Goal: Task Accomplishment & Management: Complete application form

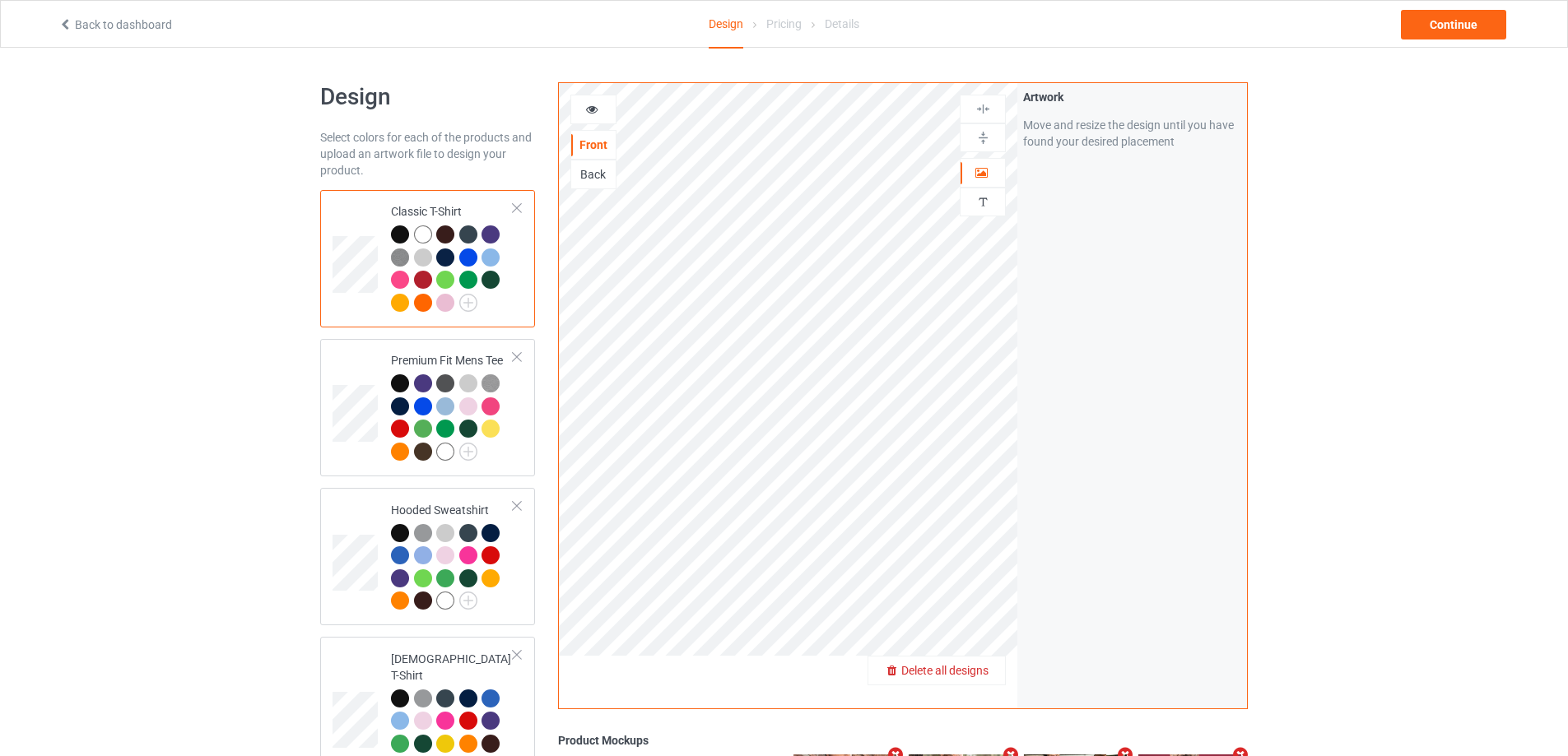
click at [978, 676] on span "Delete all designs" at bounding box center [944, 670] width 87 height 13
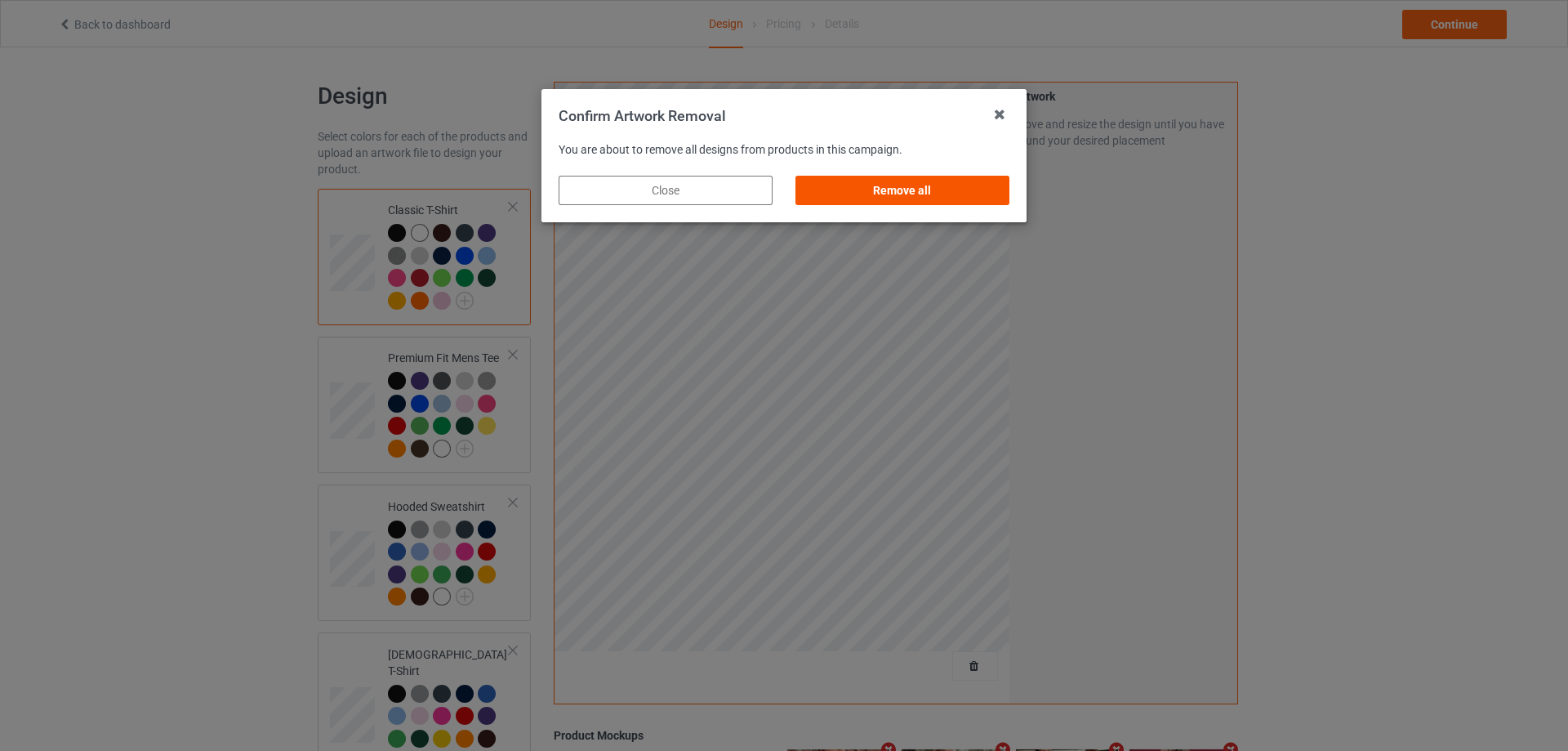
click at [994, 199] on div "Remove all" at bounding box center [902, 190] width 214 height 29
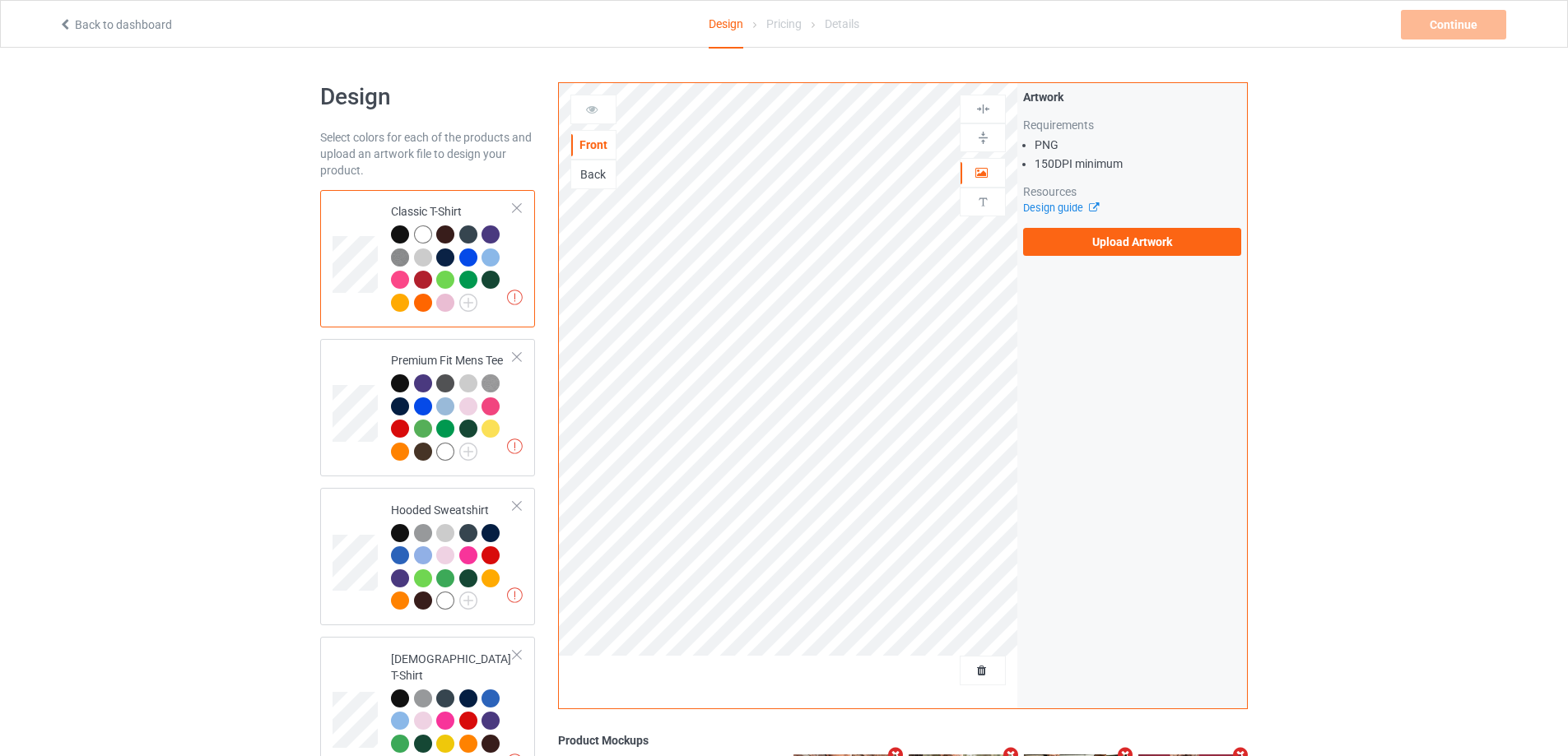
click at [1074, 260] on div "Artwork Requirements PNG 150 DPI minimum Resources Design guide Upload Artwork" at bounding box center [1132, 172] width 229 height 178
click at [1081, 251] on label "Upload Artwork" at bounding box center [1132, 241] width 218 height 28
click at [0, 0] on input "Upload Artwork" at bounding box center [0, 0] width 0 height 0
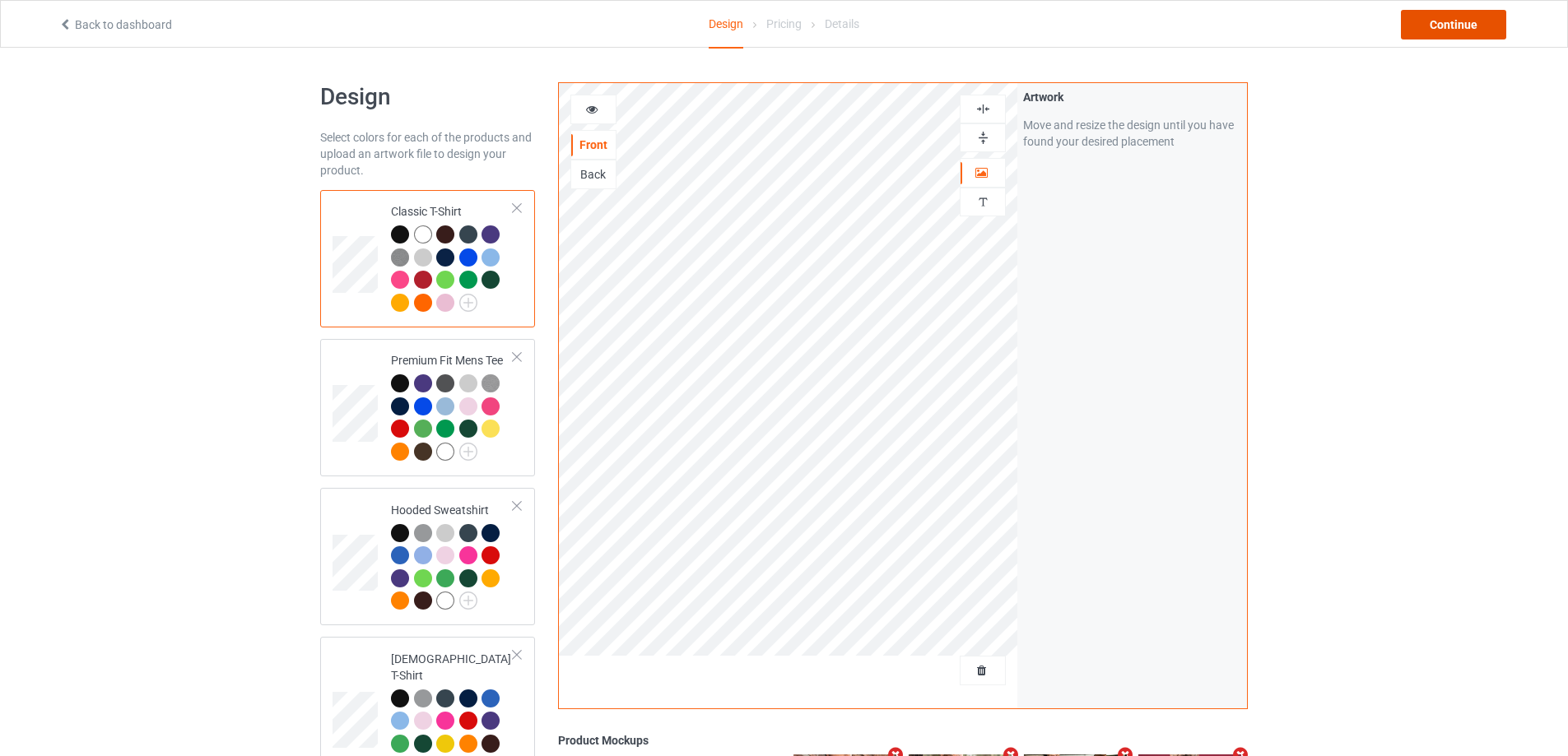
click at [1416, 25] on div "Continue" at bounding box center [1454, 24] width 106 height 29
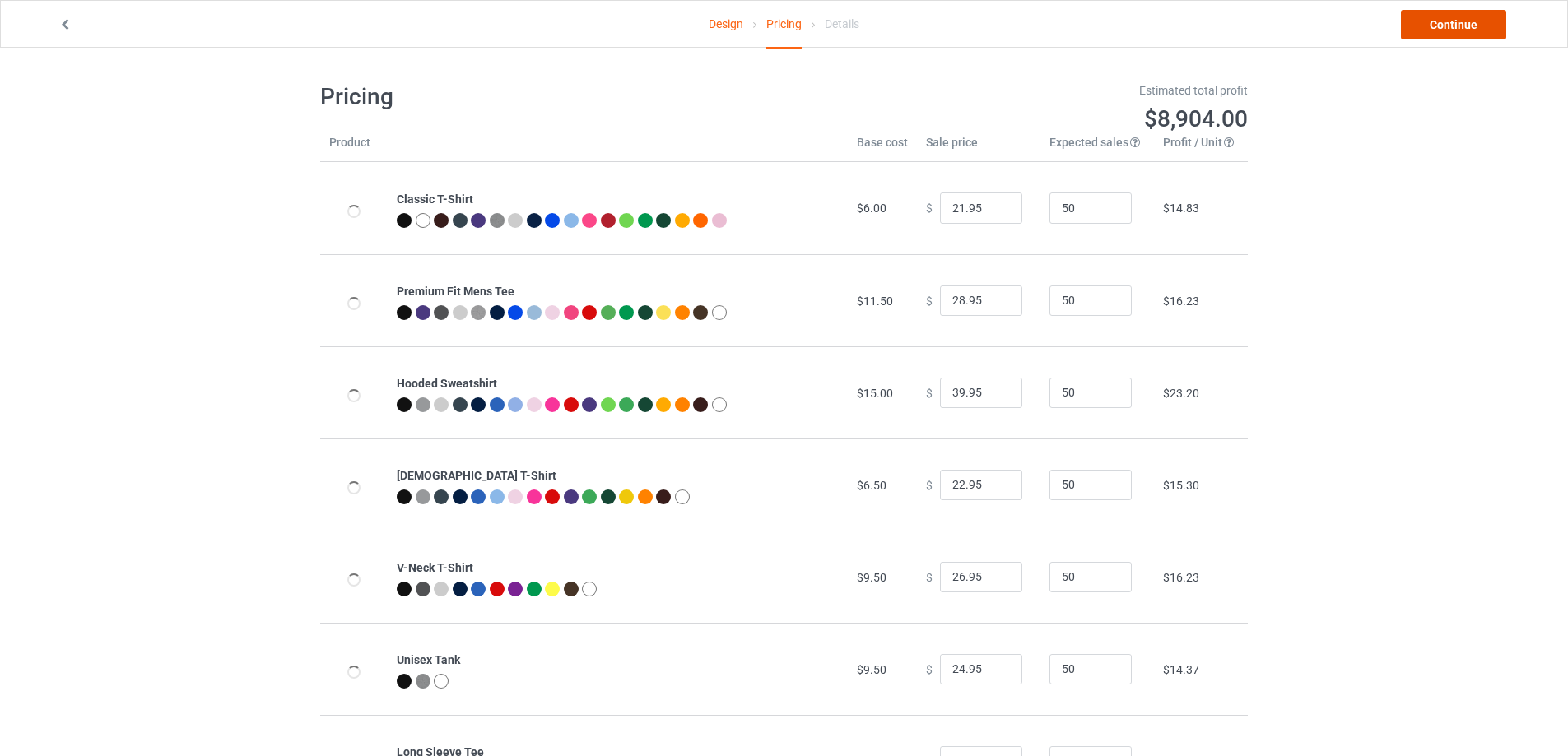
click at [1416, 25] on link "Continue" at bounding box center [1454, 24] width 106 height 29
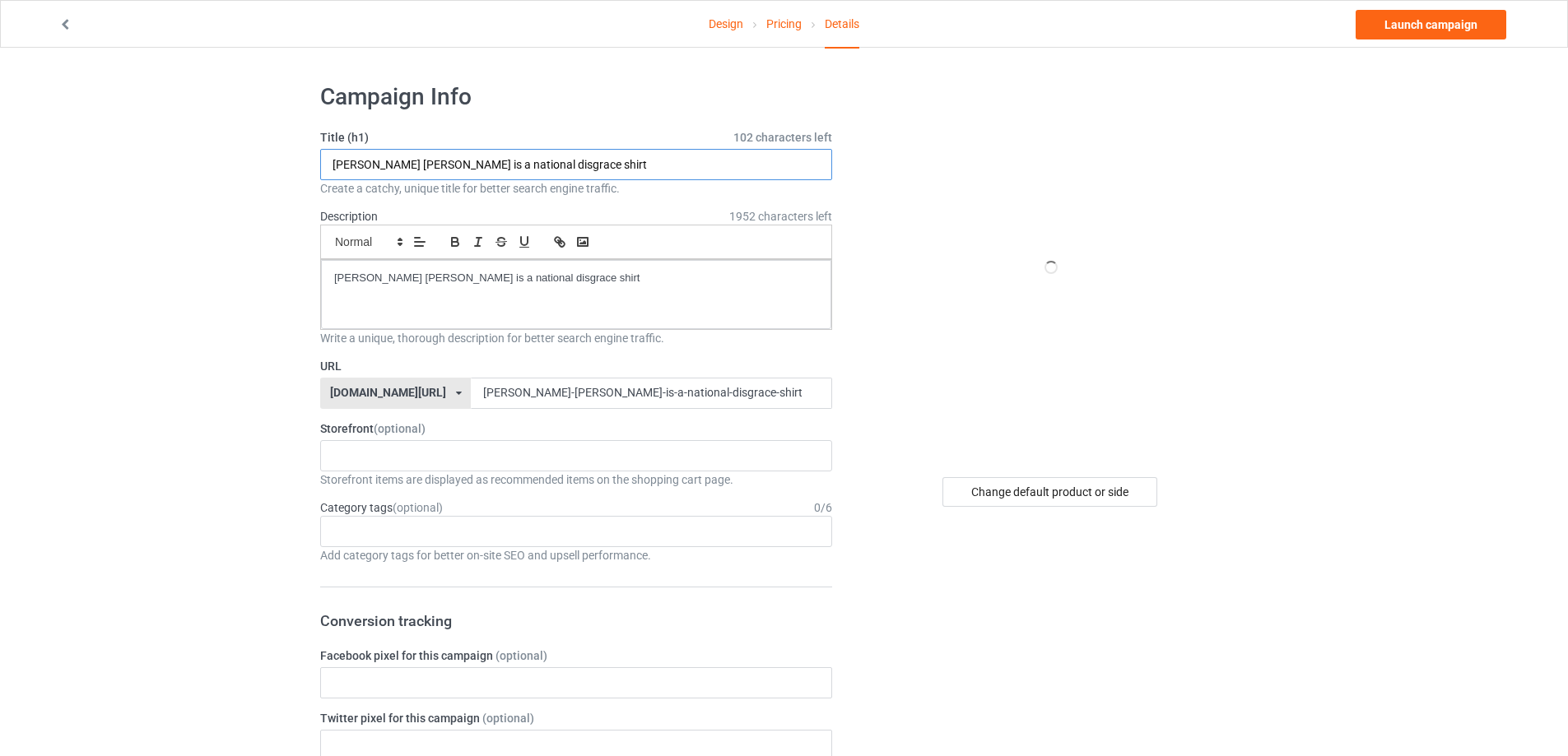
paste input "Crackers losing their shit"
drag, startPoint x: 639, startPoint y: 170, endPoint x: 351, endPoint y: 182, distance: 288.2
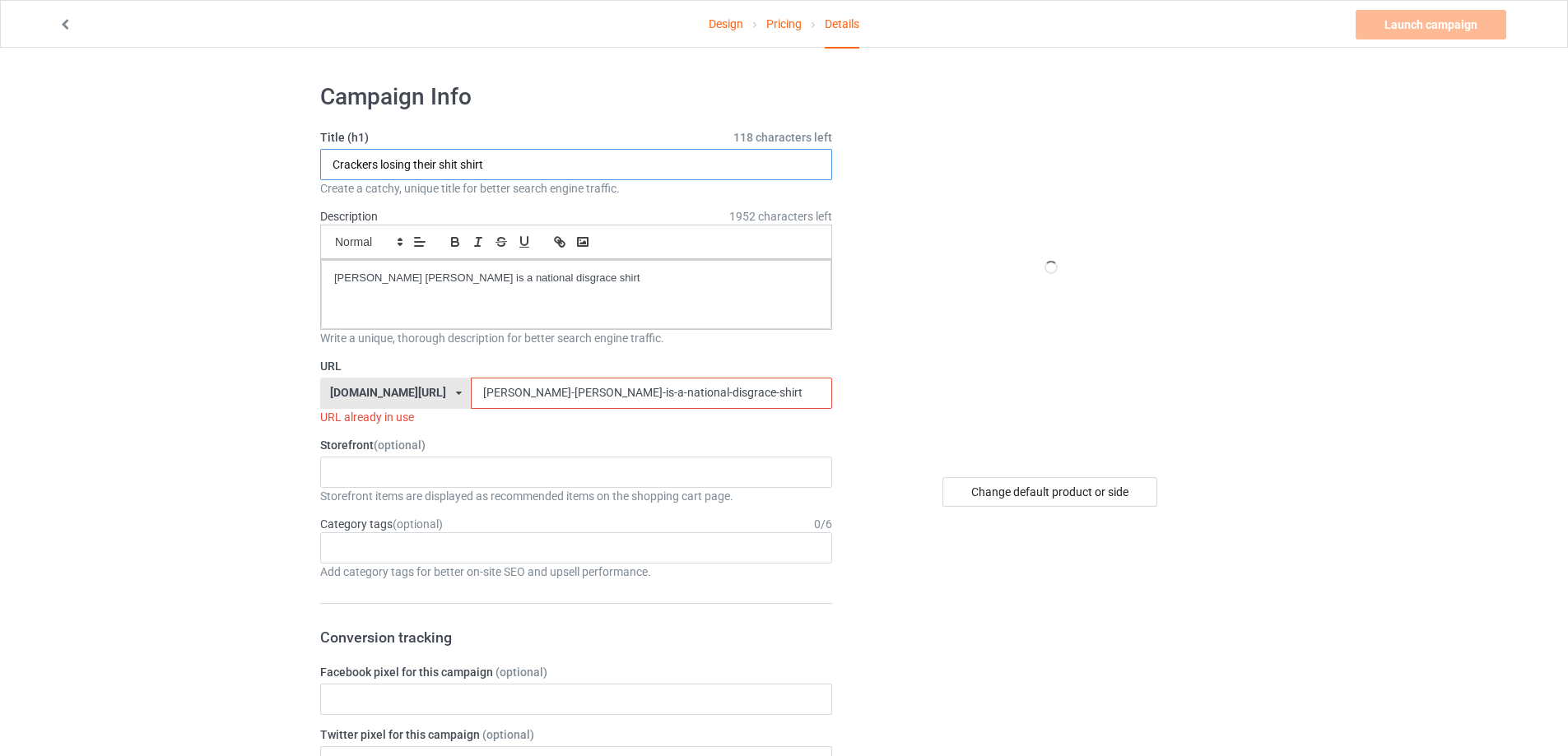
paste input "Crackers losing their shit shirt"
type input "Crackers losing their shit shirtCrackers losing their shit shirt"
drag, startPoint x: 629, startPoint y: 284, endPoint x: 55, endPoint y: 261, distance: 574.5
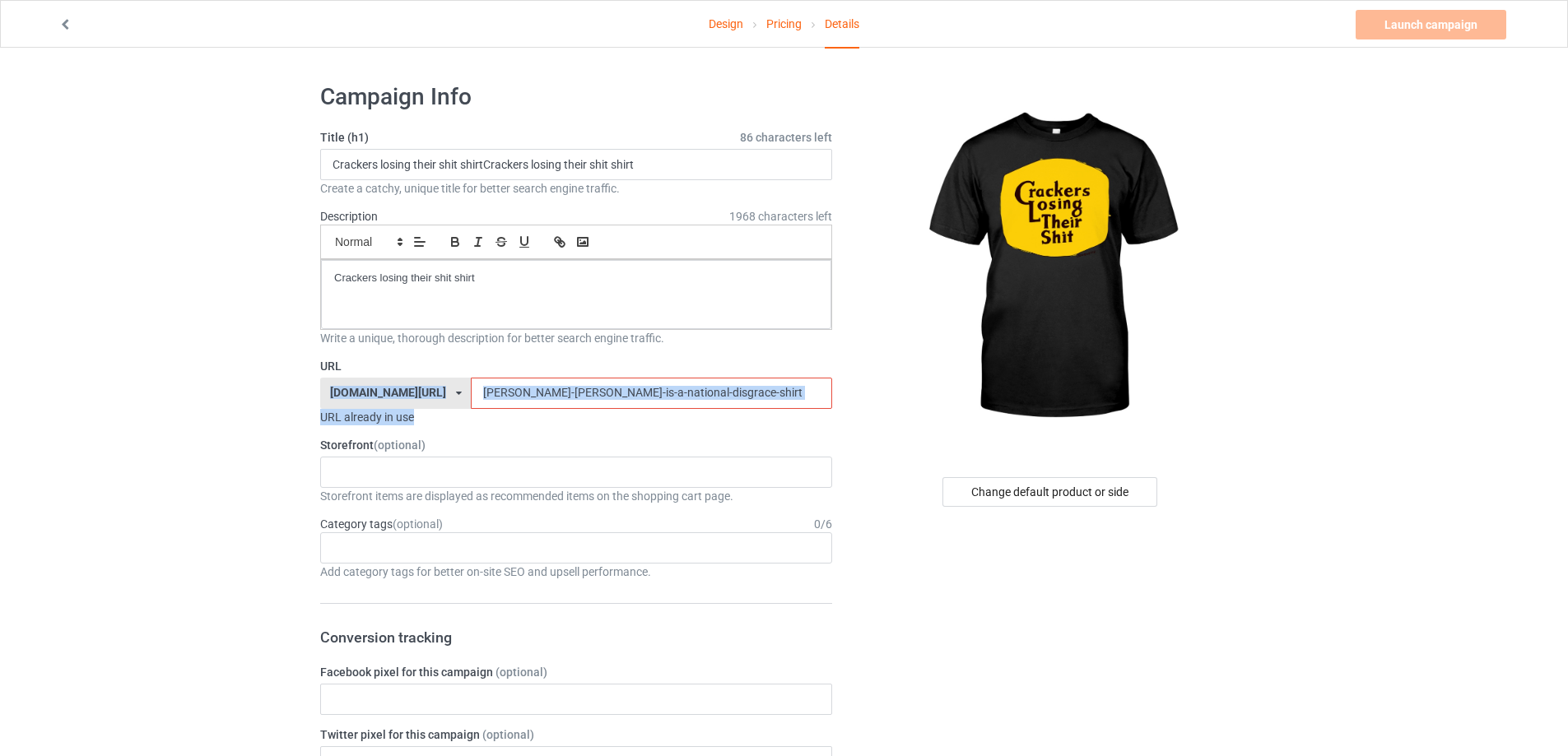
drag, startPoint x: 425, startPoint y: 375, endPoint x: 408, endPoint y: 396, distance: 27.0
click at [363, 375] on div "URL [DOMAIN_NAME][URL] [DOMAIN_NAME][URL] [DOMAIN_NAME][URL] 5cd2f964b197f721e1…" at bounding box center [576, 392] width 512 height 67
click at [700, 383] on input "[PERSON_NAME]-[PERSON_NAME]-is-a-national-disgrace-shirt" at bounding box center [651, 394] width 361 height 31
drag, startPoint x: 699, startPoint y: 396, endPoint x: 434, endPoint y: 386, distance: 265.2
click at [388, 387] on div "[DOMAIN_NAME][URL] [DOMAIN_NAME][URL] [DOMAIN_NAME][URL] 5cd2f964b197f721e1cad2…" at bounding box center [576, 394] width 512 height 31
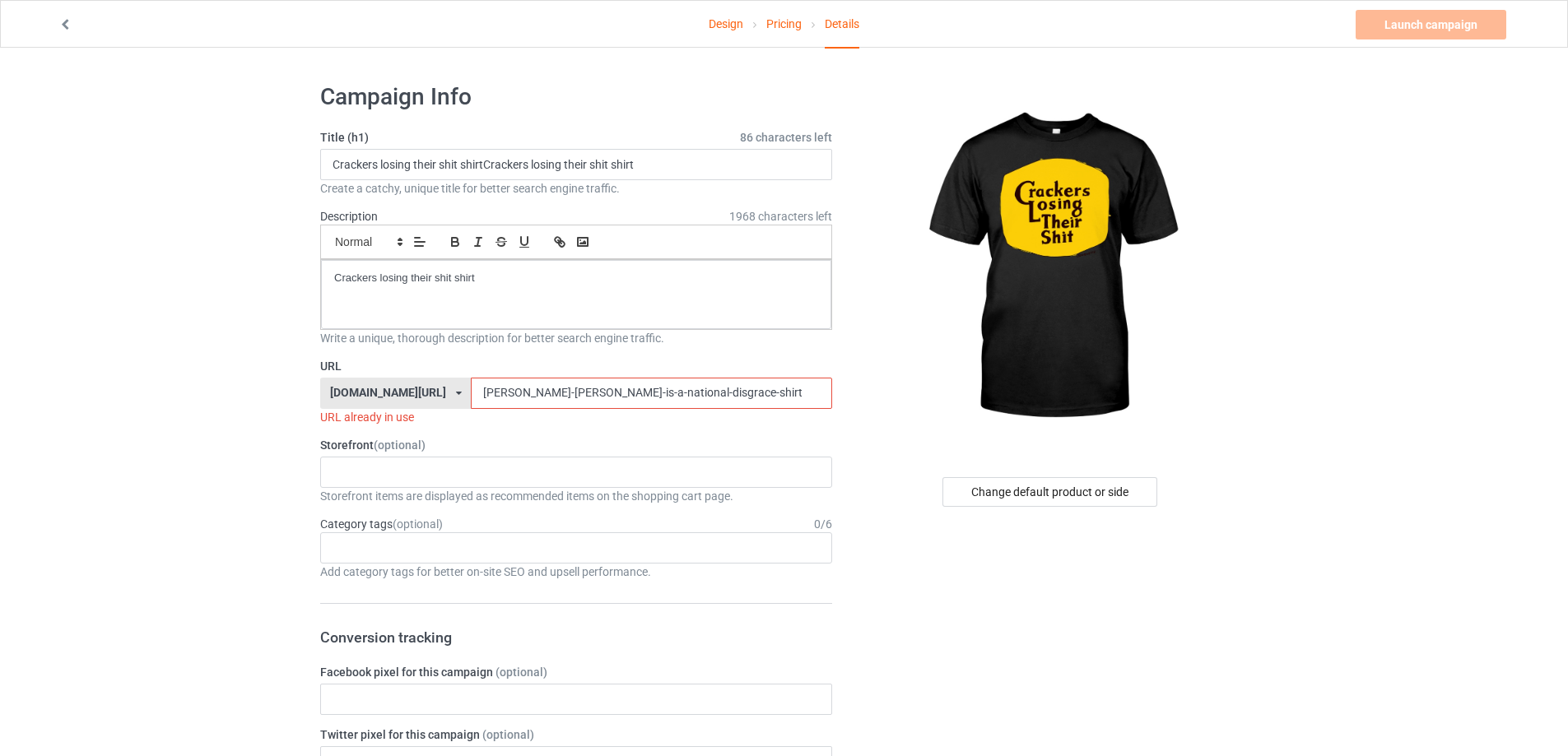
paste input "crackers-losing-their-shit"
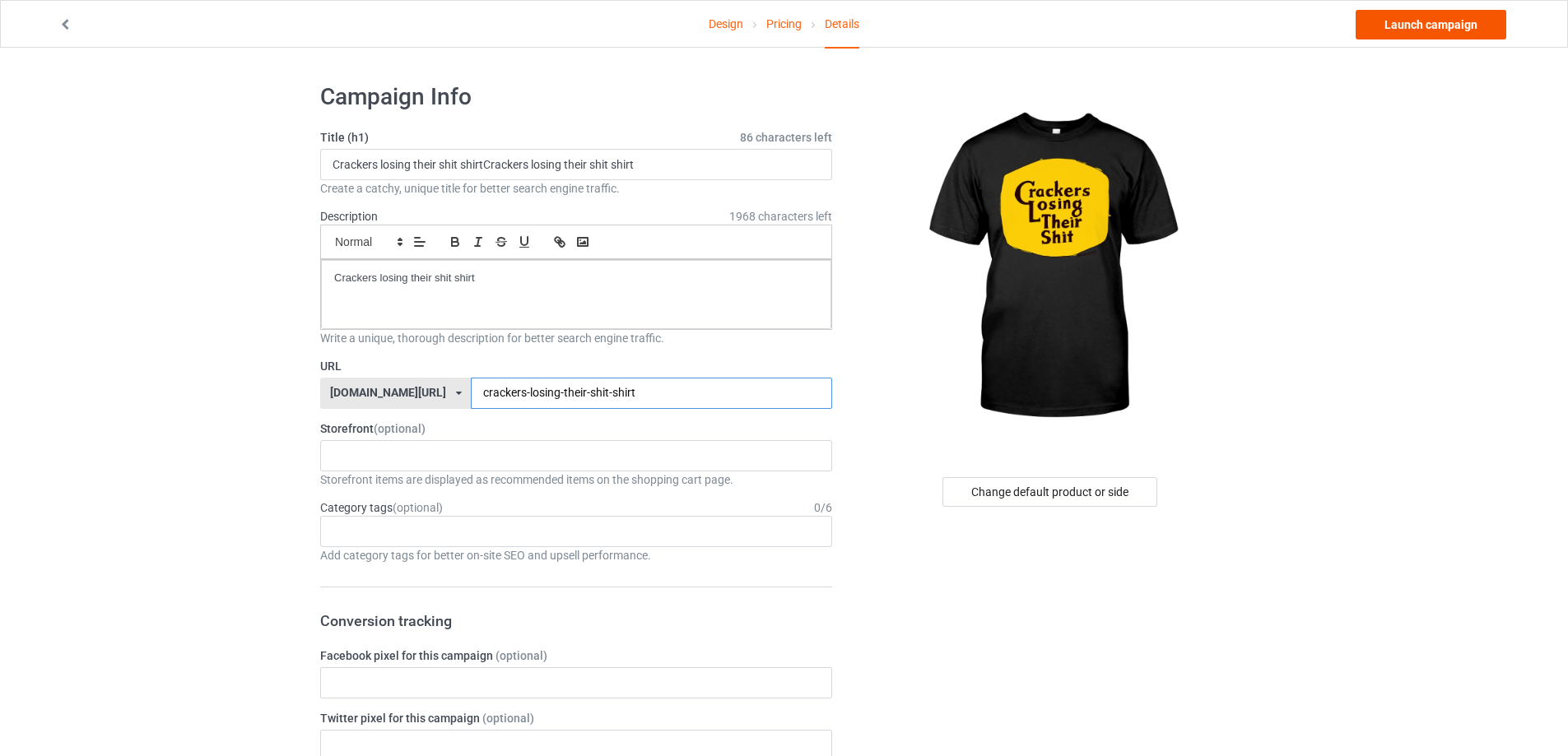
type input "crackers-losing-their-shit-shirt"
click at [1474, 21] on link "Launch campaign" at bounding box center [1431, 24] width 151 height 29
